Goal: Task Accomplishment & Management: Use online tool/utility

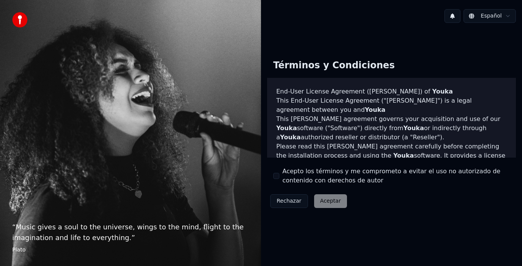
click at [279, 175] on button "Acepto los términos y me comprometo a evitar el uso no autorizado de contenido …" at bounding box center [276, 176] width 6 height 6
click at [329, 199] on button "Aceptar" at bounding box center [330, 202] width 33 height 14
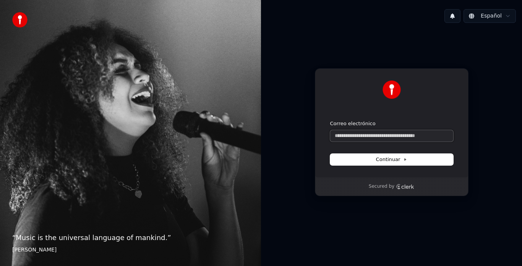
click at [362, 139] on input "Correo electrónico" at bounding box center [391, 135] width 123 height 11
click at [382, 163] on span "Continuar" at bounding box center [391, 159] width 31 height 7
type input "**********"
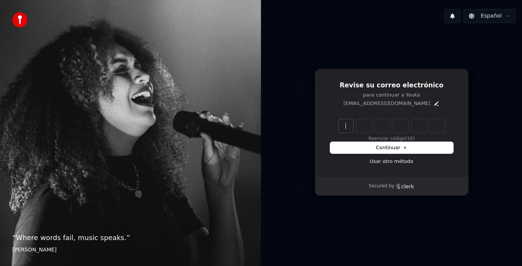
click at [343, 130] on input "Enter verification code" at bounding box center [399, 126] width 122 height 14
type input "******"
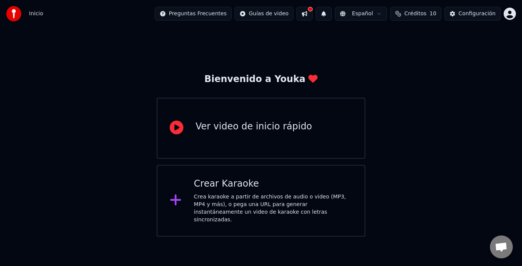
click at [209, 193] on div "Crea karaoke a partir de archivos de audio o video (MP3, MP4 y más), o pega una…" at bounding box center [273, 208] width 159 height 31
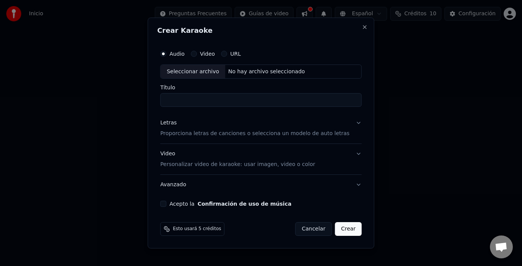
click at [177, 100] on input "Título" at bounding box center [260, 101] width 201 height 14
type input "*"
type input "**********"
click at [192, 135] on p "Proporciona letras de canciones o selecciona un modelo de auto letras" at bounding box center [254, 134] width 189 height 8
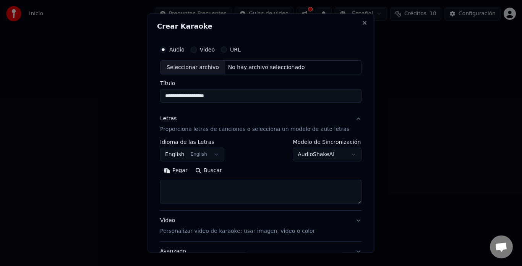
click at [218, 156] on button "English English" at bounding box center [192, 155] width 64 height 14
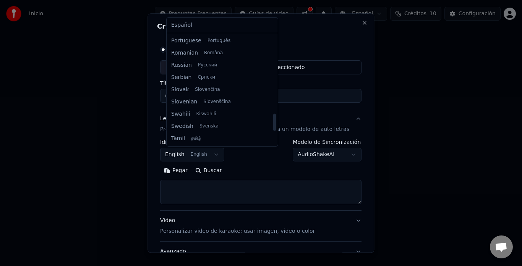
scroll to position [501, 0]
select select "**"
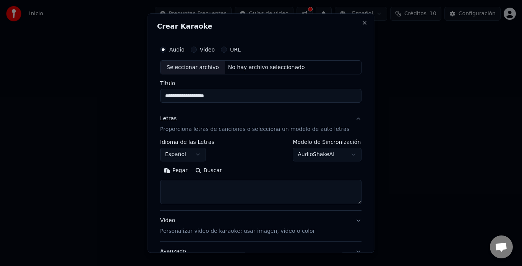
click at [180, 186] on textarea at bounding box center [260, 192] width 201 height 24
click at [175, 184] on textarea at bounding box center [260, 192] width 201 height 24
click at [179, 171] on button "Pegar" at bounding box center [175, 171] width 31 height 12
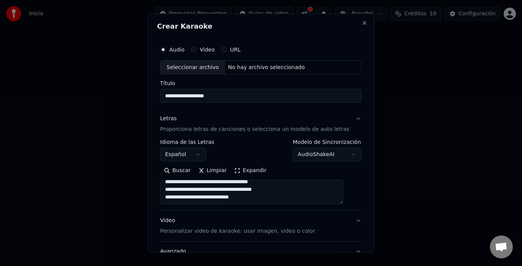
click at [279, 232] on p "Personalizar video de karaoke: usar imagen, video o color" at bounding box center [237, 232] width 155 height 8
type textarea "**********"
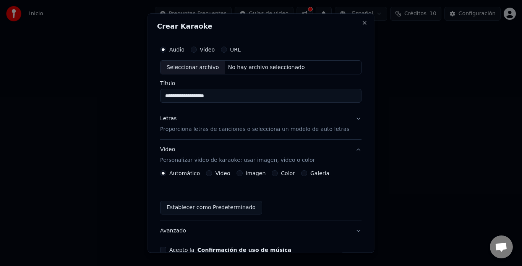
click at [259, 172] on label "Imagen" at bounding box center [256, 173] width 20 height 5
click at [243, 172] on button "Imagen" at bounding box center [240, 174] width 6 height 6
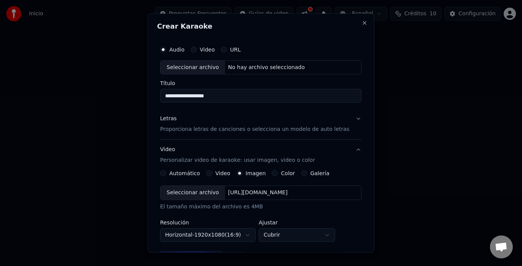
click at [201, 192] on div "Seleccionar archivo" at bounding box center [193, 194] width 65 height 14
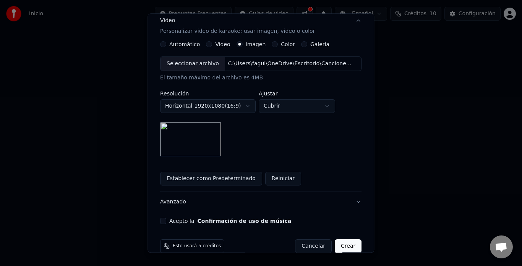
scroll to position [142, 0]
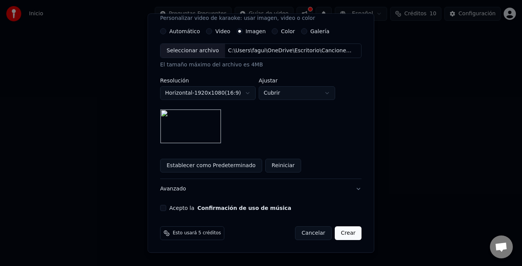
click at [166, 209] on button "Acepto la Confirmación de uso de música" at bounding box center [163, 209] width 6 height 6
type button "on"
click at [224, 164] on button "Establecer como Predeterminado" at bounding box center [211, 166] width 102 height 14
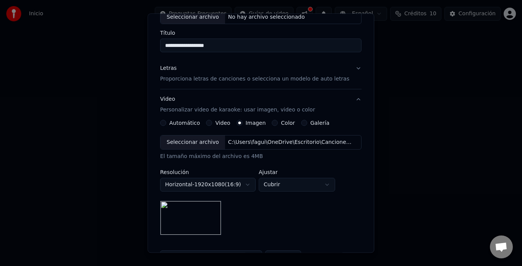
scroll to position [35, 0]
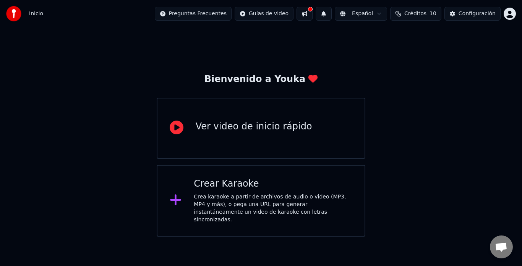
click at [245, 184] on div "Crear Karaoke" at bounding box center [273, 184] width 159 height 12
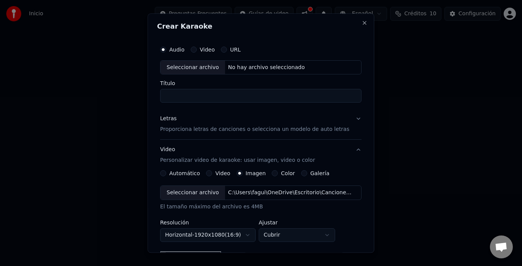
click at [178, 68] on div "Seleccionar archivo" at bounding box center [193, 68] width 65 height 14
click at [208, 65] on div "Seleccionar archivo" at bounding box center [193, 68] width 65 height 14
type input "**********"
click at [204, 194] on div "Seleccionar archivo" at bounding box center [193, 194] width 65 height 14
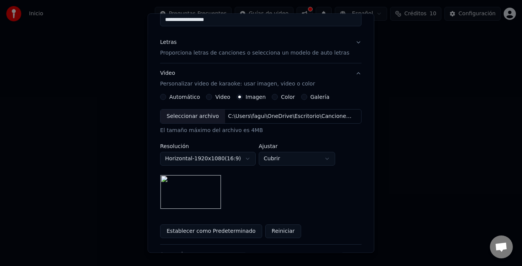
scroll to position [142, 0]
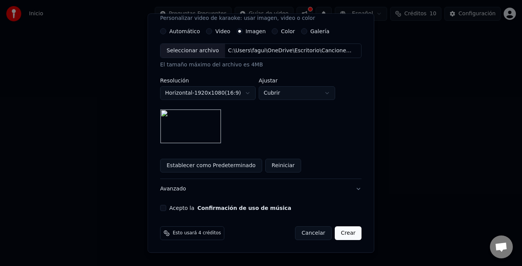
click at [166, 207] on button "Acepto la Confirmación de uso de música" at bounding box center [163, 209] width 6 height 6
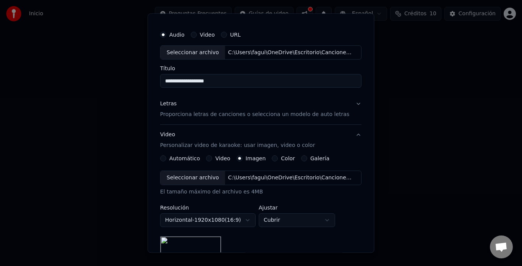
scroll to position [0, 0]
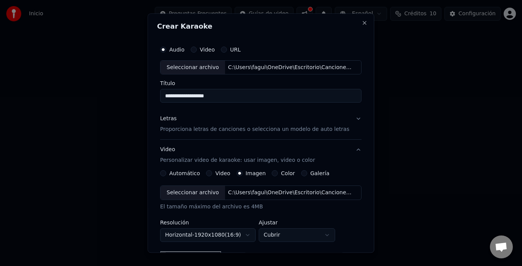
click at [175, 129] on p "Proporciona letras de canciones o selecciona un modelo de auto letras" at bounding box center [254, 130] width 189 height 8
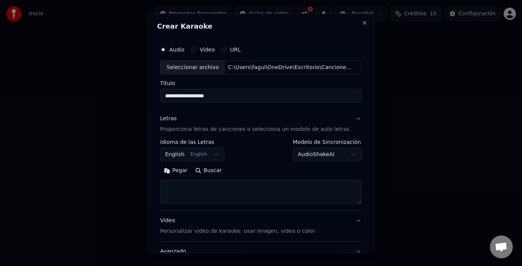
click at [174, 185] on textarea at bounding box center [260, 192] width 201 height 24
click at [173, 187] on textarea at bounding box center [260, 192] width 201 height 24
click at [179, 173] on button "Pegar" at bounding box center [175, 171] width 31 height 12
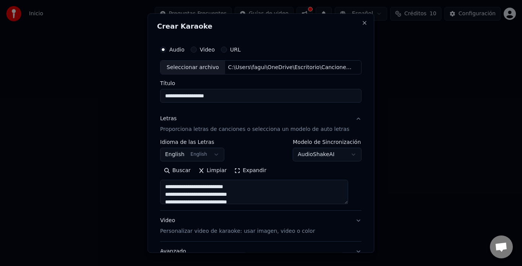
type textarea "**********"
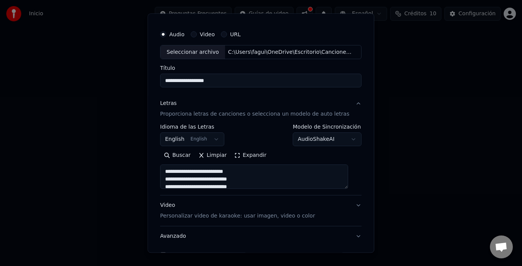
scroll to position [63, 0]
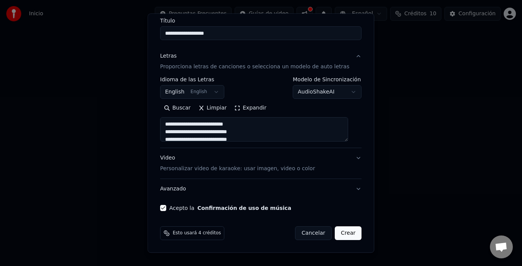
click at [343, 231] on button "Crear" at bounding box center [348, 234] width 27 height 14
select select "**"
type textarea "**********"
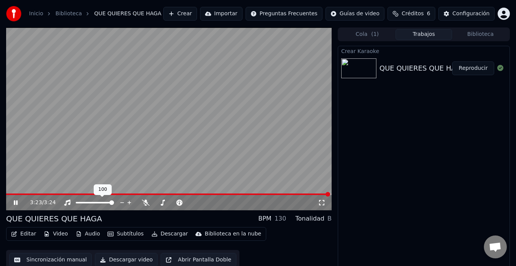
click at [76, 204] on div at bounding box center [102, 203] width 62 height 8
click at [76, 203] on span at bounding box center [76, 203] width 0 height 2
click at [15, 202] on icon at bounding box center [15, 202] width 5 height 5
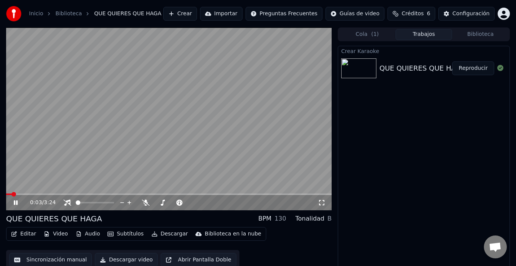
click at [15, 202] on icon at bounding box center [16, 203] width 4 height 5
click at [16, 203] on icon at bounding box center [15, 202] width 5 height 5
click at [16, 203] on icon at bounding box center [16, 203] width 4 height 5
click at [15, 203] on icon at bounding box center [15, 202] width 5 height 5
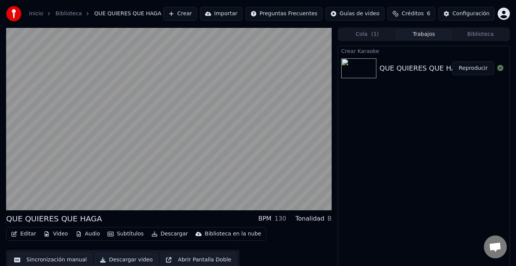
click at [483, 135] on div "Crear Karaoke QUE QUIERES QUE HAGA Reproducir" at bounding box center [424, 159] width 172 height 226
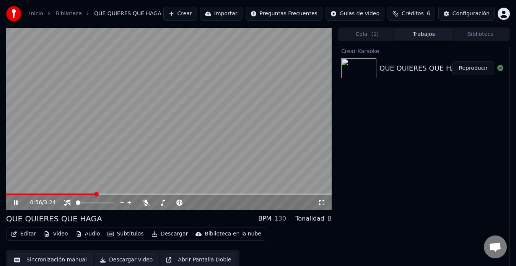
click at [55, 137] on video at bounding box center [168, 119] width 325 height 183
click at [98, 203] on span at bounding box center [95, 203] width 38 height 2
click at [14, 204] on icon at bounding box center [15, 202] width 5 height 5
click at [91, 204] on div at bounding box center [102, 203] width 62 height 8
click at [90, 202] on span at bounding box center [83, 203] width 15 height 2
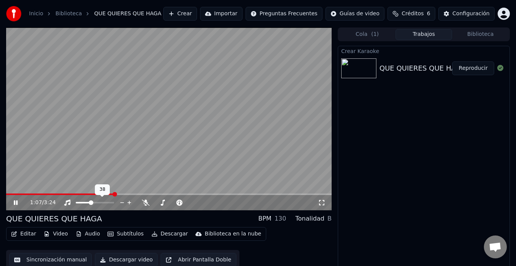
click at [83, 204] on div at bounding box center [102, 203] width 62 height 8
click at [81, 203] on span at bounding box center [78, 203] width 5 height 2
click at [129, 203] on icon at bounding box center [129, 203] width 4 height 4
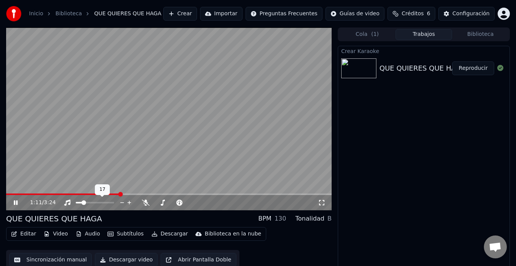
click at [129, 203] on icon at bounding box center [129, 203] width 4 height 4
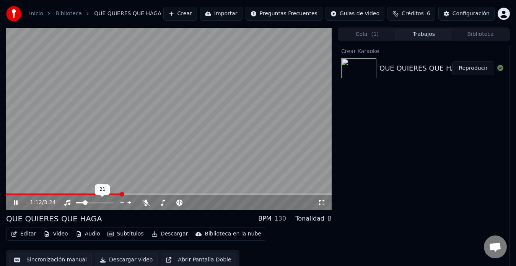
click at [129, 203] on icon at bounding box center [129, 203] width 4 height 4
click at [11, 194] on span at bounding box center [89, 195] width 166 height 2
click at [6, 194] on span at bounding box center [6, 195] width 0 height 2
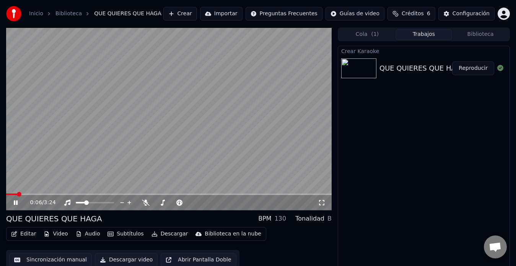
click at [7, 187] on video at bounding box center [168, 119] width 325 height 183
click at [13, 203] on icon at bounding box center [21, 203] width 18 height 6
click at [129, 203] on icon at bounding box center [129, 203] width 4 height 4
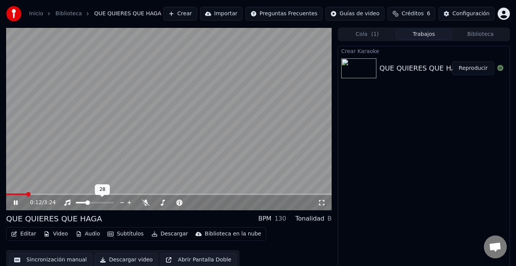
click at [129, 203] on icon at bounding box center [129, 203] width 4 height 4
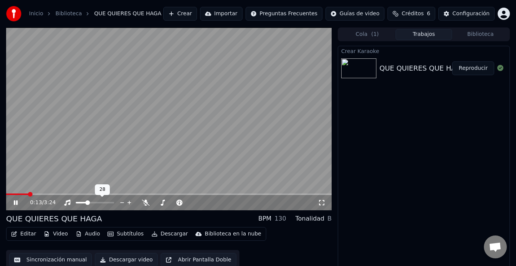
click at [129, 203] on icon at bounding box center [129, 203] width 4 height 4
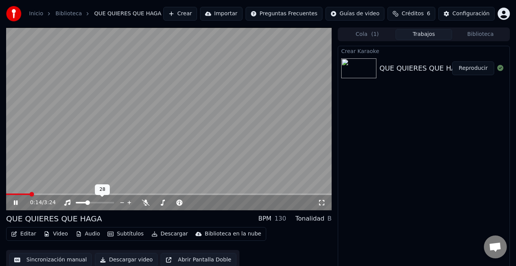
click at [129, 203] on icon at bounding box center [129, 203] width 4 height 4
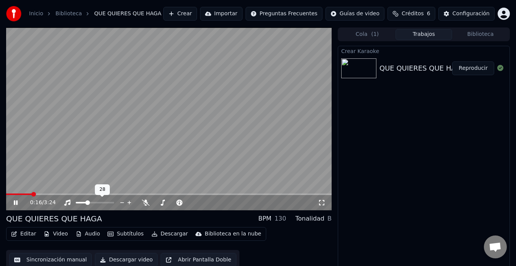
click at [129, 203] on icon at bounding box center [129, 203] width 4 height 4
click at [197, 204] on div at bounding box center [214, 203] width 62 height 8
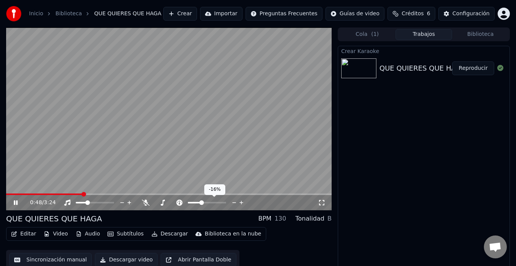
click at [201, 202] on span at bounding box center [194, 203] width 13 height 2
click at [219, 203] on span at bounding box center [207, 203] width 38 height 2
click at [206, 201] on div at bounding box center [214, 203] width 62 height 8
click at [205, 201] on div at bounding box center [214, 203] width 62 height 8
click at [205, 203] on span at bounding box center [197, 203] width 18 height 2
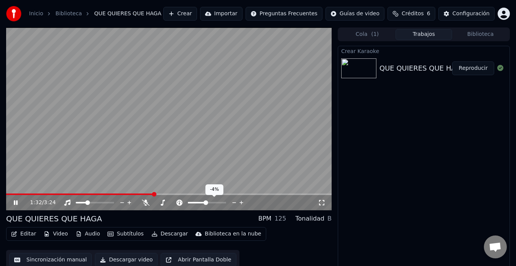
click at [241, 203] on icon at bounding box center [241, 203] width 4 height 4
click at [144, 203] on icon at bounding box center [146, 203] width 8 height 6
click at [179, 203] on span at bounding box center [166, 203] width 25 height 2
click at [167, 203] on span at bounding box center [160, 203] width 13 height 2
click at [161, 203] on span at bounding box center [157, 203] width 7 height 2
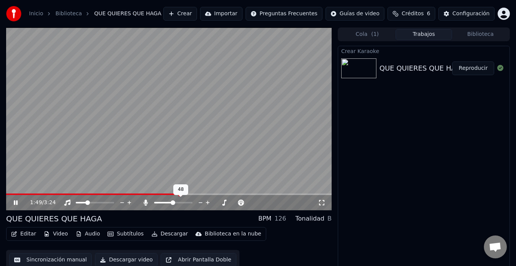
click at [172, 202] on span at bounding box center [173, 203] width 38 height 2
click at [6, 194] on span at bounding box center [6, 195] width 0 height 2
click at [169, 203] on span at bounding box center [161, 203] width 15 height 2
click at [101, 203] on span at bounding box center [95, 203] width 38 height 2
click at [147, 204] on icon at bounding box center [146, 203] width 4 height 6
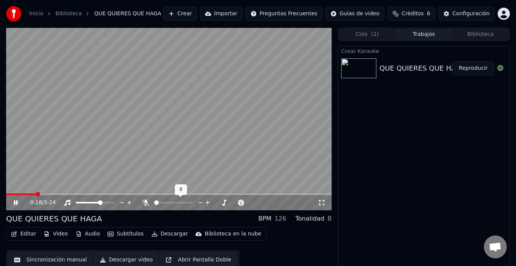
click at [147, 204] on icon at bounding box center [146, 203] width 8 height 6
click at [173, 202] on span at bounding box center [163, 203] width 19 height 2
click at [163, 204] on div at bounding box center [180, 203] width 62 height 8
click at [162, 204] on div at bounding box center [180, 203] width 62 height 8
click at [201, 200] on icon at bounding box center [200, 203] width 7 height 8
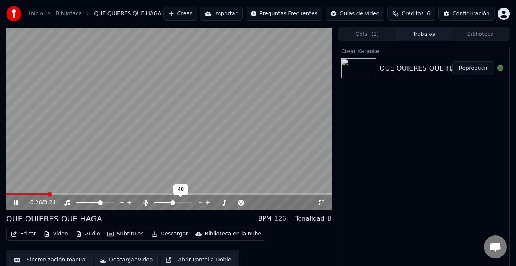
click at [200, 202] on icon at bounding box center [200, 203] width 7 height 8
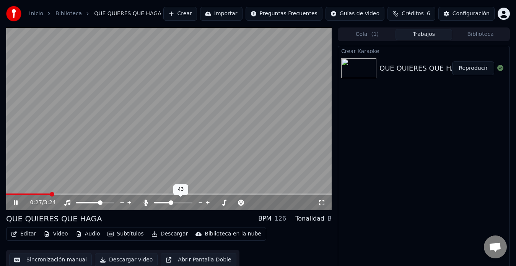
click at [200, 202] on icon at bounding box center [200, 203] width 7 height 8
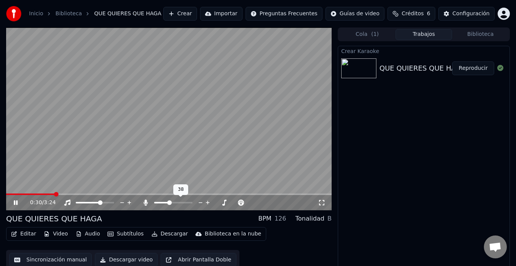
click at [200, 202] on icon at bounding box center [200, 203] width 7 height 8
click at [199, 203] on icon at bounding box center [200, 203] width 7 height 8
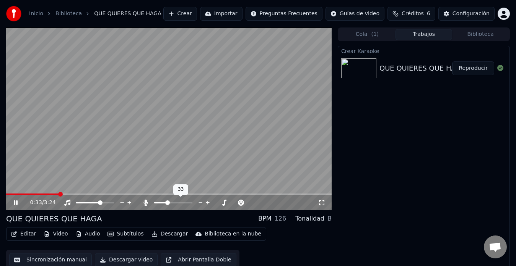
click at [199, 203] on icon at bounding box center [200, 203] width 7 height 8
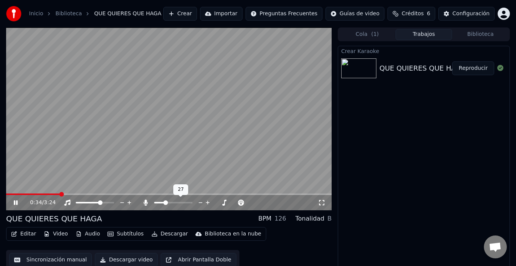
click at [199, 203] on icon at bounding box center [200, 203] width 7 height 8
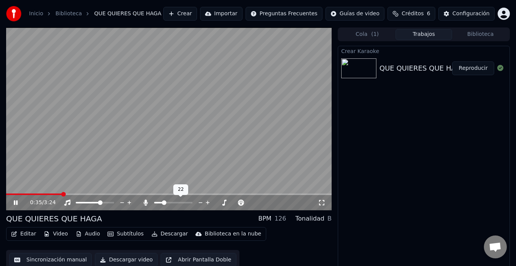
click at [199, 203] on icon at bounding box center [200, 203] width 7 height 8
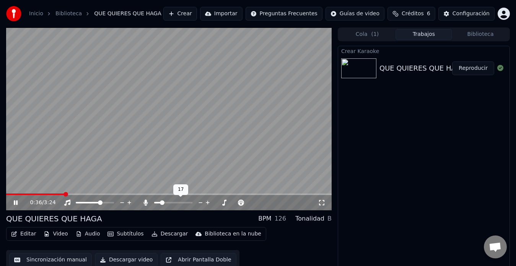
click at [199, 203] on icon at bounding box center [200, 203] width 7 height 8
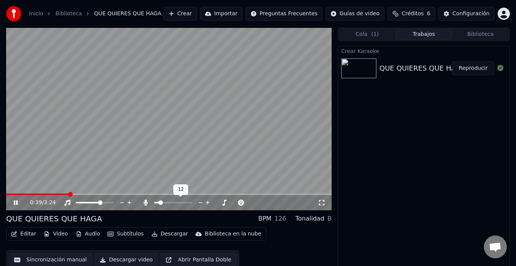
click at [199, 203] on icon at bounding box center [200, 203] width 7 height 8
click at [175, 116] on video at bounding box center [168, 119] width 325 height 183
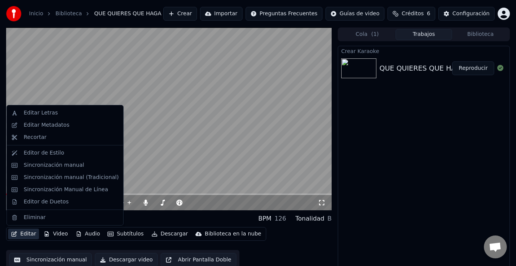
click at [24, 236] on button "Editar" at bounding box center [23, 234] width 31 height 11
click at [26, 220] on div "Eliminar" at bounding box center [35, 218] width 22 height 8
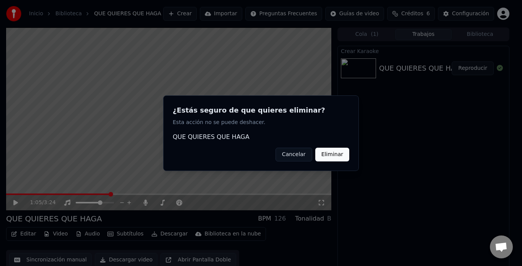
click at [334, 156] on button "Eliminar" at bounding box center [332, 155] width 34 height 14
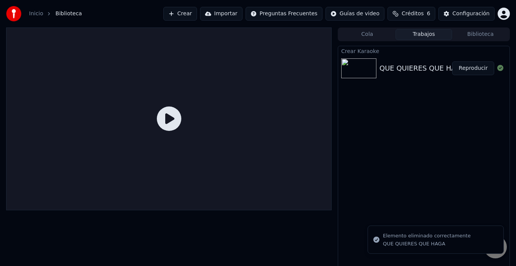
click at [430, 239] on div "Elemento eliminado correctamente" at bounding box center [427, 236] width 88 height 8
click at [408, 241] on div "QUE QUIERES QUE HAGA" at bounding box center [427, 244] width 88 height 7
click at [501, 66] on icon at bounding box center [500, 68] width 6 height 6
click at [258, 86] on div at bounding box center [168, 119] width 325 height 183
click at [197, 11] on button "Crear" at bounding box center [180, 14] width 34 height 14
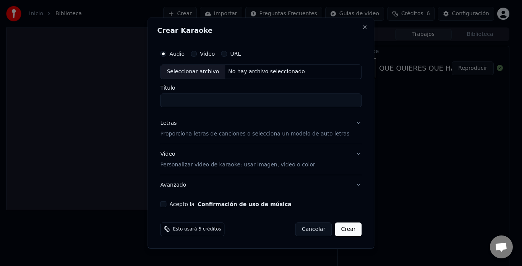
click at [179, 99] on input "Título" at bounding box center [260, 101] width 201 height 14
click at [179, 98] on input "Título" at bounding box center [260, 101] width 201 height 14
type input "**********"
click at [179, 133] on p "Proporciona letras de canciones o selecciona un modelo de auto letras" at bounding box center [254, 134] width 189 height 8
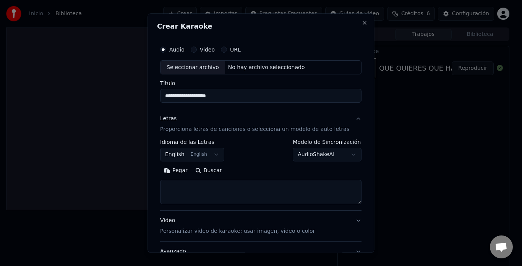
click at [176, 184] on textarea at bounding box center [260, 192] width 201 height 24
click at [180, 170] on button "Pegar" at bounding box center [175, 171] width 31 height 12
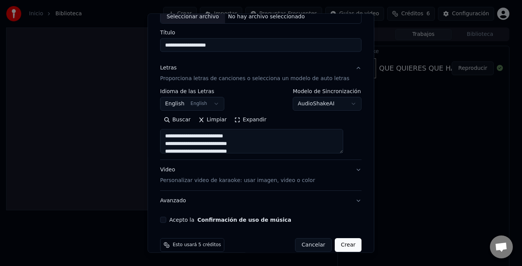
scroll to position [63, 0]
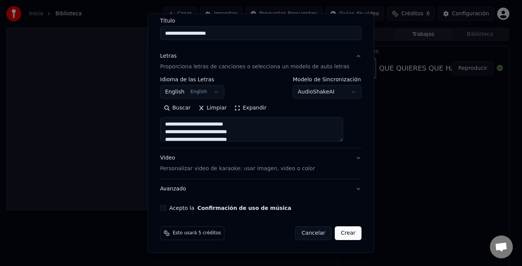
click at [241, 170] on p "Personalizar video de karaoke: usar imagen, video o color" at bounding box center [237, 170] width 155 height 8
type textarea "**********"
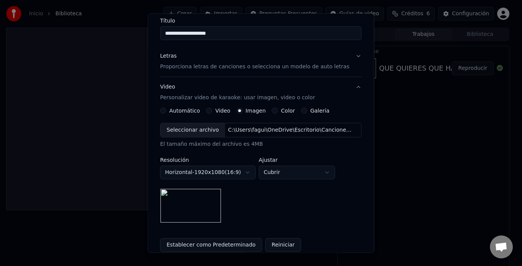
click at [196, 203] on img at bounding box center [190, 206] width 61 height 34
click at [194, 208] on img at bounding box center [190, 206] width 61 height 34
click at [211, 247] on button "Establecer como Predeterminado" at bounding box center [211, 246] width 102 height 14
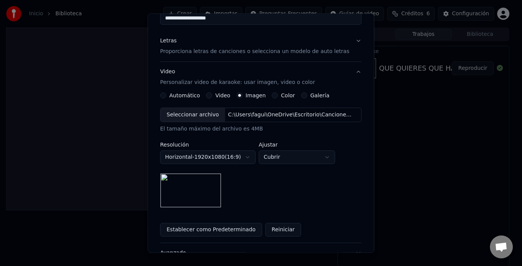
scroll to position [142, 0]
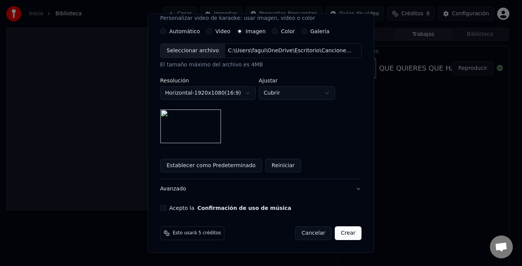
click at [166, 208] on button "Acepto la Confirmación de uso de música" at bounding box center [163, 209] width 6 height 6
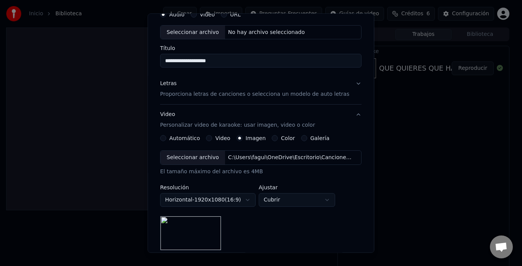
scroll to position [0, 0]
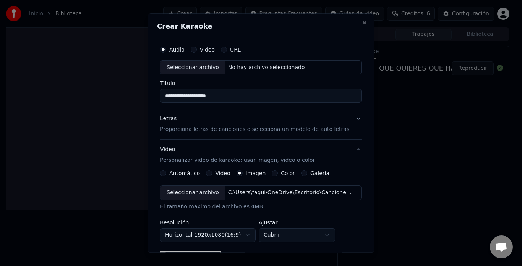
click at [197, 65] on div "Seleccionar archivo" at bounding box center [193, 68] width 65 height 14
type input "**********"
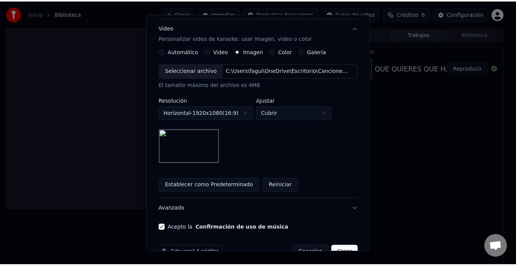
scroll to position [142, 0]
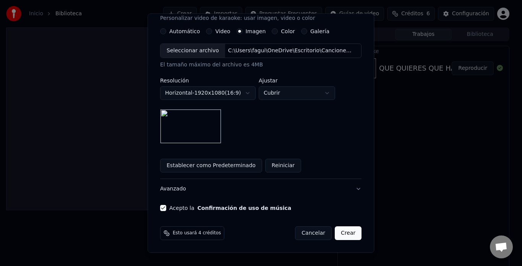
click at [338, 233] on button "Crear" at bounding box center [348, 234] width 27 height 14
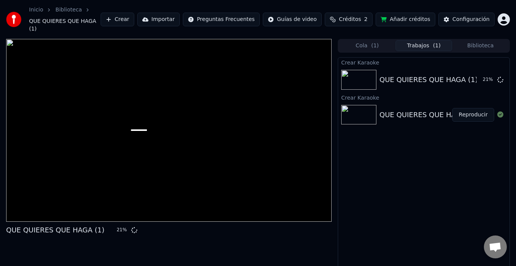
click at [429, 110] on div "QUE QUIERES QUE HAGA" at bounding box center [422, 115] width 86 height 11
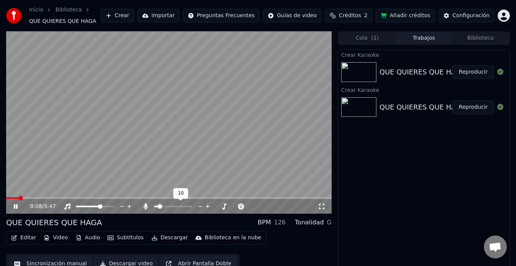
click at [162, 207] on span at bounding box center [159, 207] width 5 height 5
click at [164, 207] on span at bounding box center [173, 207] width 38 height 2
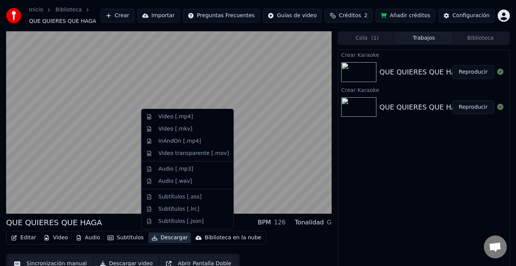
click at [160, 238] on button "Descargar" at bounding box center [169, 238] width 43 height 11
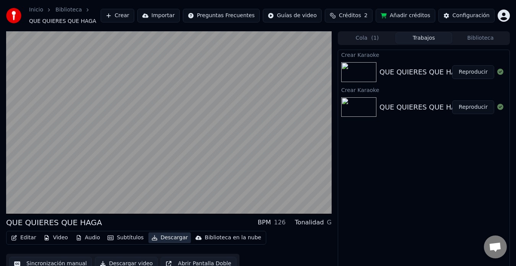
click at [159, 238] on button "Descargar" at bounding box center [169, 238] width 43 height 11
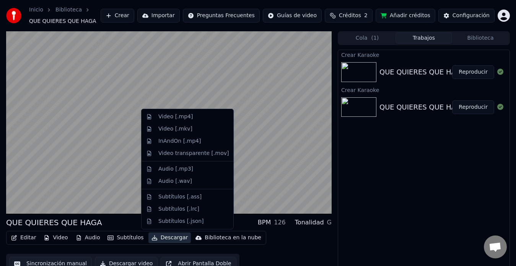
click at [159, 238] on button "Descargar" at bounding box center [169, 238] width 43 height 11
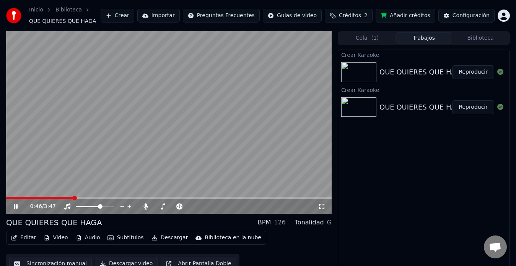
click at [354, 17] on span "Créditos" at bounding box center [350, 16] width 22 height 8
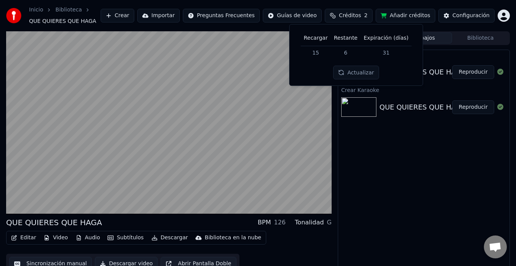
click at [356, 73] on button "Actualizar" at bounding box center [355, 73] width 45 height 14
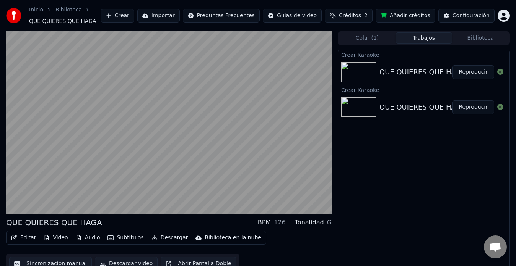
click at [401, 17] on button "Añadir créditos" at bounding box center [405, 16] width 60 height 14
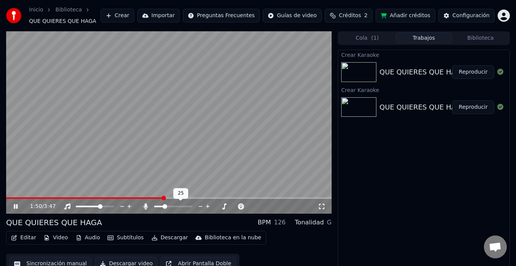
click at [200, 205] on icon at bounding box center [200, 207] width 7 height 8
click at [108, 207] on span at bounding box center [95, 207] width 38 height 2
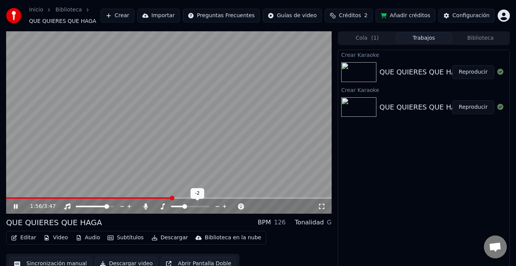
click at [183, 207] on span at bounding box center [177, 207] width 13 height 2
click at [191, 207] on span at bounding box center [190, 207] width 38 height 2
click at [223, 206] on icon at bounding box center [224, 207] width 7 height 8
click at [217, 207] on icon at bounding box center [218, 206] width 4 height 1
click at [130, 205] on icon at bounding box center [129, 207] width 7 height 8
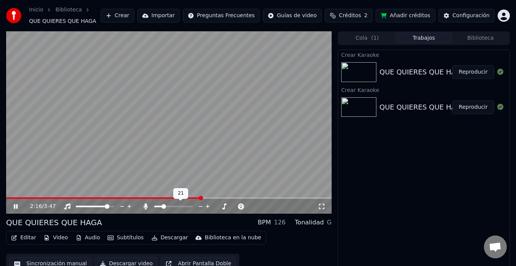
click at [159, 208] on div at bounding box center [180, 207] width 62 height 8
click at [159, 206] on span at bounding box center [156, 207] width 5 height 2
click at [225, 208] on icon at bounding box center [224, 207] width 7 height 8
click at [200, 208] on div at bounding box center [214, 207] width 62 height 8
click at [178, 206] on icon at bounding box center [179, 207] width 6 height 6
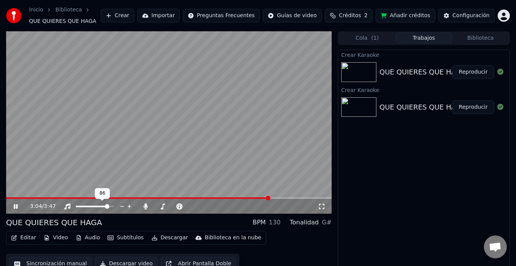
click at [100, 208] on div at bounding box center [102, 207] width 62 height 8
click at [97, 206] on span at bounding box center [87, 207] width 22 height 2
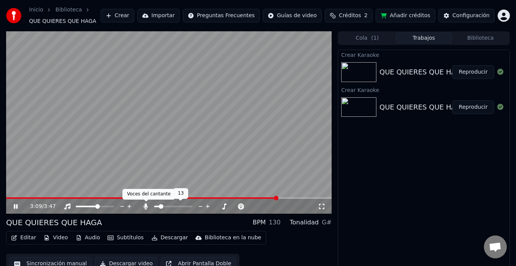
click at [144, 206] on icon at bounding box center [146, 207] width 8 height 6
click at [176, 206] on span at bounding box center [173, 207] width 38 height 2
click at [173, 206] on span at bounding box center [163, 207] width 19 height 2
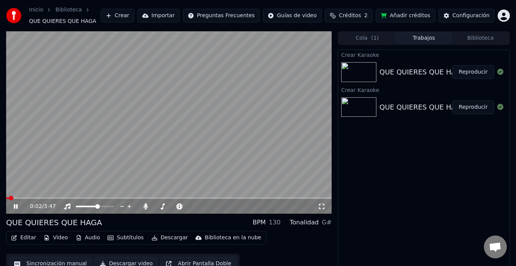
click at [8, 198] on span at bounding box center [7, 199] width 3 height 2
click at [8, 199] on span at bounding box center [7, 199] width 2 height 2
click at [393, 70] on div "QUE QUIERES QUE HAGA (1)" at bounding box center [428, 72] width 98 height 11
click at [6, 199] on span at bounding box center [6, 199] width 0 height 2
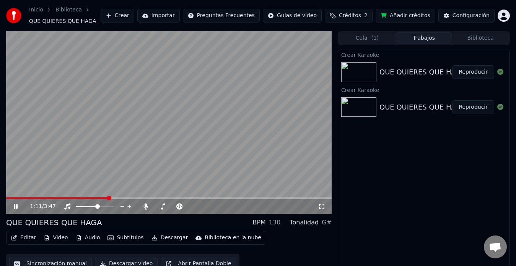
click at [30, 80] on video at bounding box center [168, 122] width 325 height 183
click at [16, 208] on icon at bounding box center [15, 206] width 5 height 5
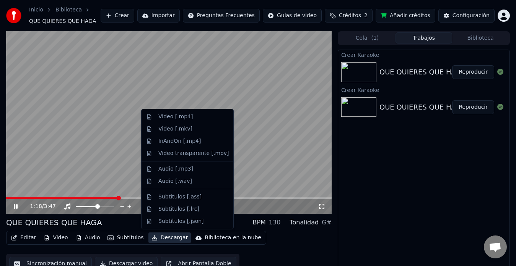
click at [161, 239] on button "Descargar" at bounding box center [169, 238] width 43 height 11
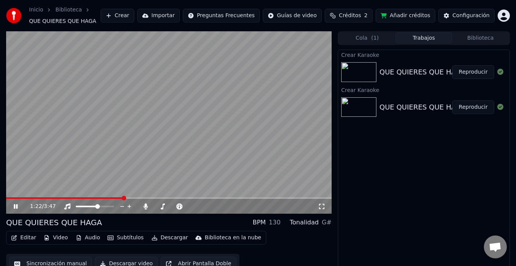
click at [407, 16] on button "Añadir créditos" at bounding box center [405, 16] width 60 height 14
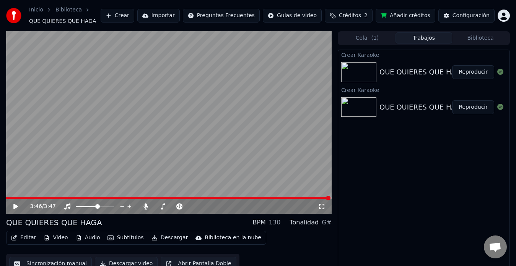
click at [418, 16] on button "Añadir créditos" at bounding box center [405, 16] width 60 height 14
click at [10, 207] on div "3:46 / 3:47" at bounding box center [168, 207] width 319 height 8
click at [15, 207] on icon at bounding box center [15, 206] width 5 height 5
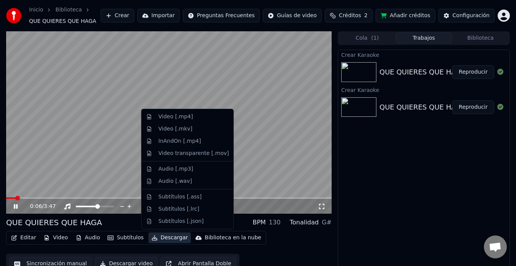
click at [164, 239] on button "Descargar" at bounding box center [169, 238] width 43 height 11
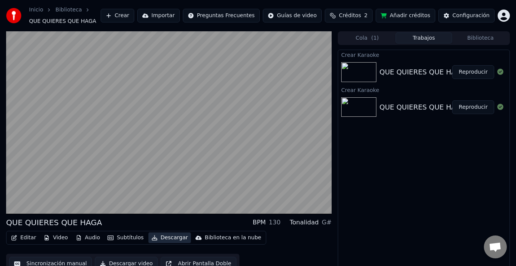
click at [164, 239] on button "Descargar" at bounding box center [169, 238] width 43 height 11
click at [361, 14] on span "Créditos" at bounding box center [350, 16] width 22 height 8
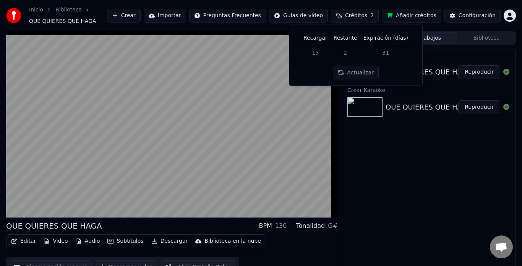
click at [302, 16] on html "Inicio Biblioteca QUE QUIERES QUE HAGA Crear Importar Preguntas Frecuentes Guía…" at bounding box center [261, 133] width 522 height 266
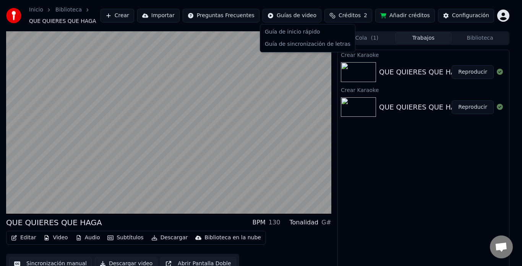
click at [237, 15] on html "Inicio Biblioteca QUE QUIERES QUE HAGA Crear Importar Preguntas Frecuentes Guía…" at bounding box center [261, 133] width 522 height 266
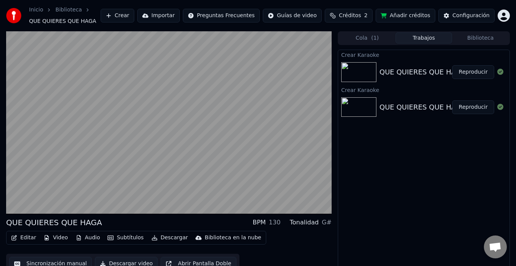
click at [437, 166] on div "Crear Karaoke QUE QUIERES QUE HAGA (1) Reproducir Crear Karaoke QUE QUIERES QUE…" at bounding box center [424, 163] width 172 height 226
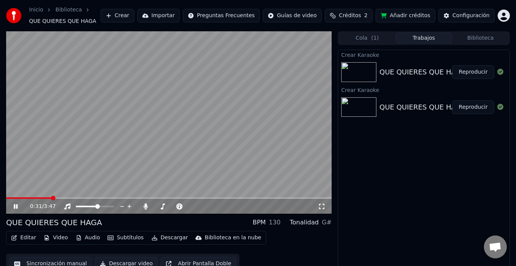
scroll to position [10, 0]
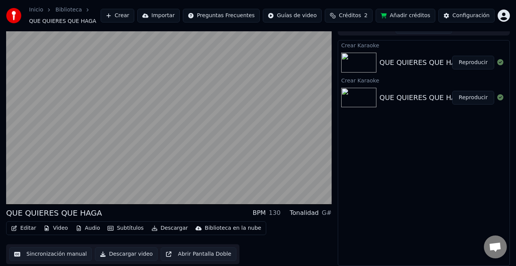
click at [119, 253] on button "Descargar video" at bounding box center [126, 255] width 63 height 14
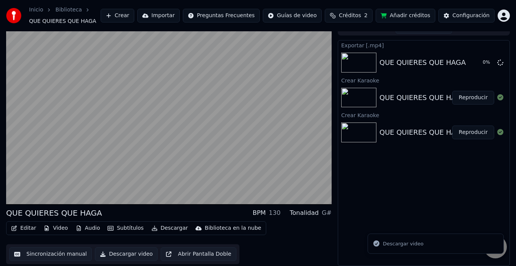
click at [391, 242] on div "Descargar video" at bounding box center [403, 244] width 41 height 8
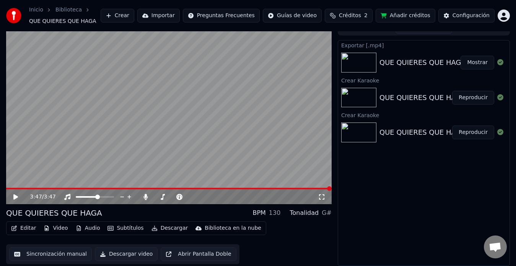
click at [407, 63] on div "QUE QUIERES QUE HAGA" at bounding box center [422, 62] width 86 height 11
click at [478, 63] on button "Mostrar" at bounding box center [477, 63] width 34 height 14
